Goal: Information Seeking & Learning: Learn about a topic

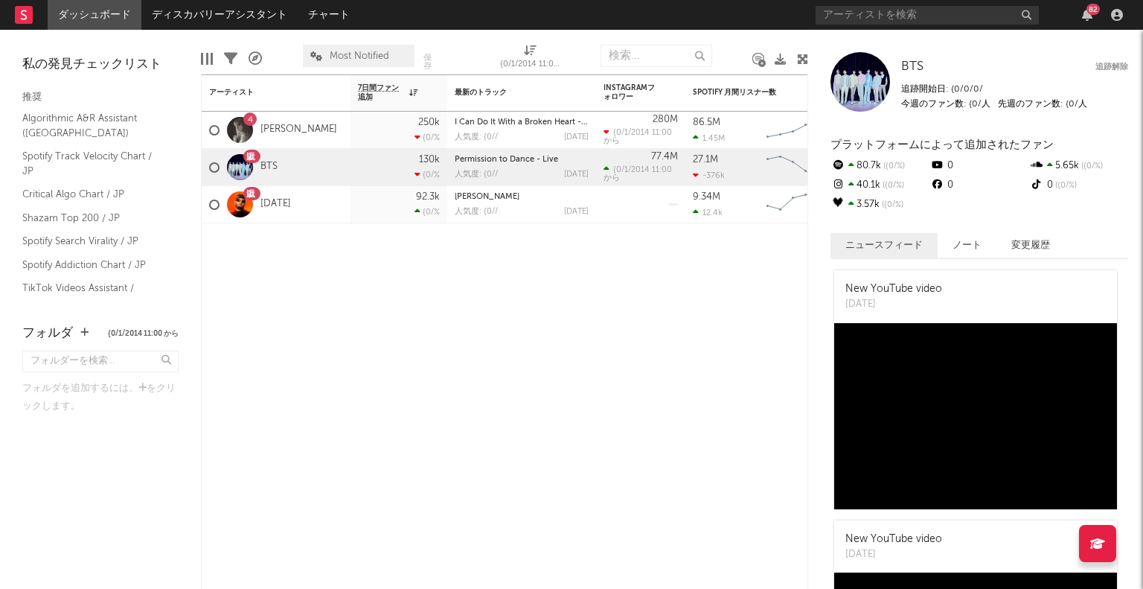
click at [190, 24] on link "ディスカバリーアシスタント" at bounding box center [219, 15] width 156 height 30
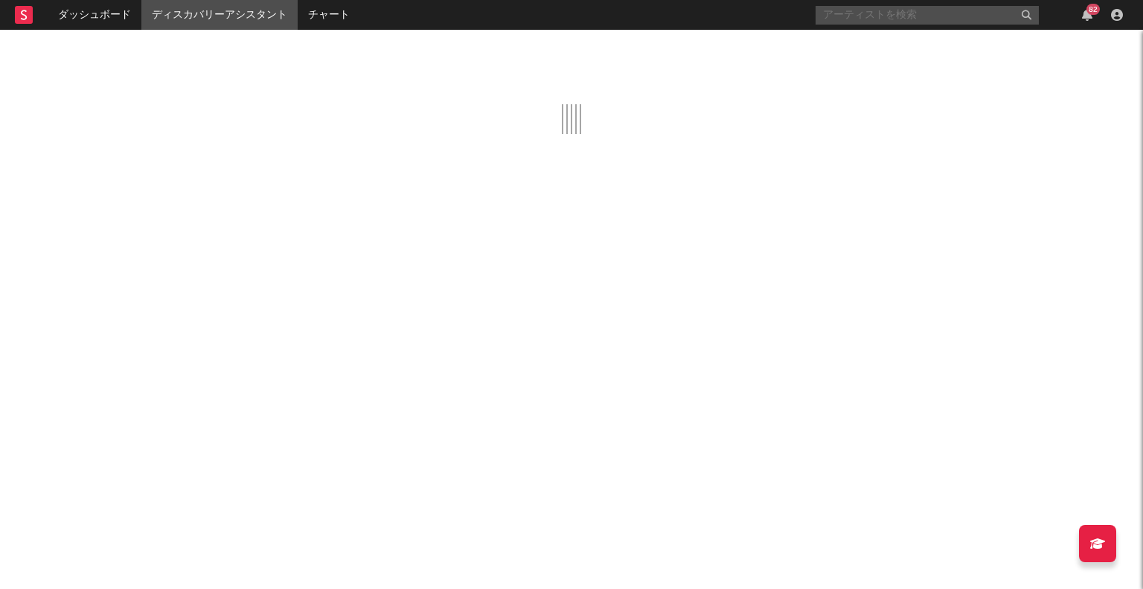
click at [846, 10] on input "text" at bounding box center [927, 15] width 223 height 19
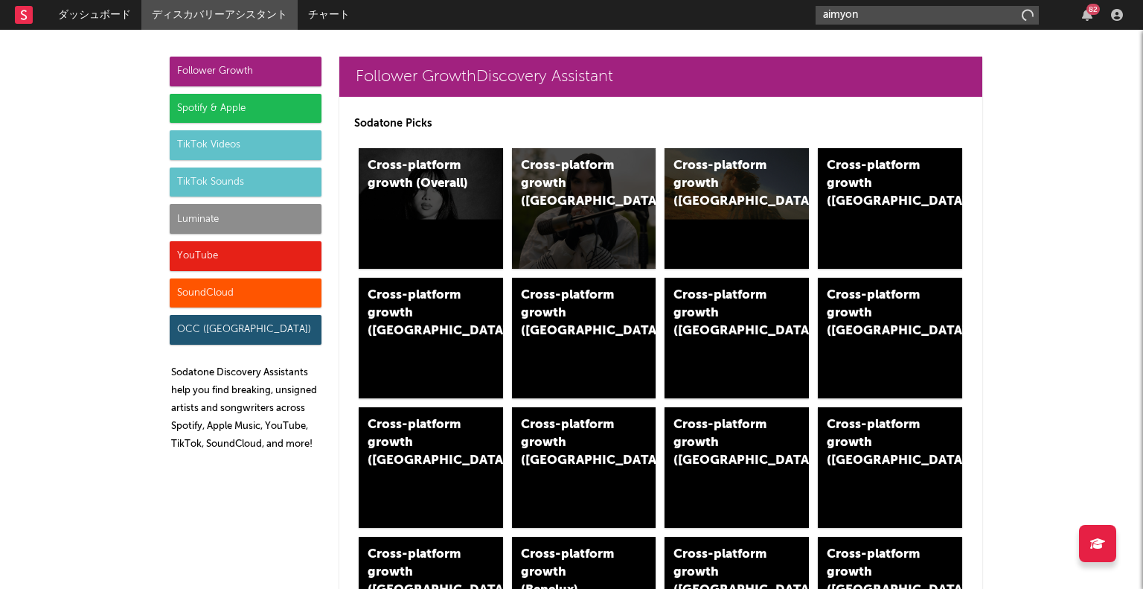
type input "aimyon"
